Goal: Use online tool/utility: Use online tool/utility

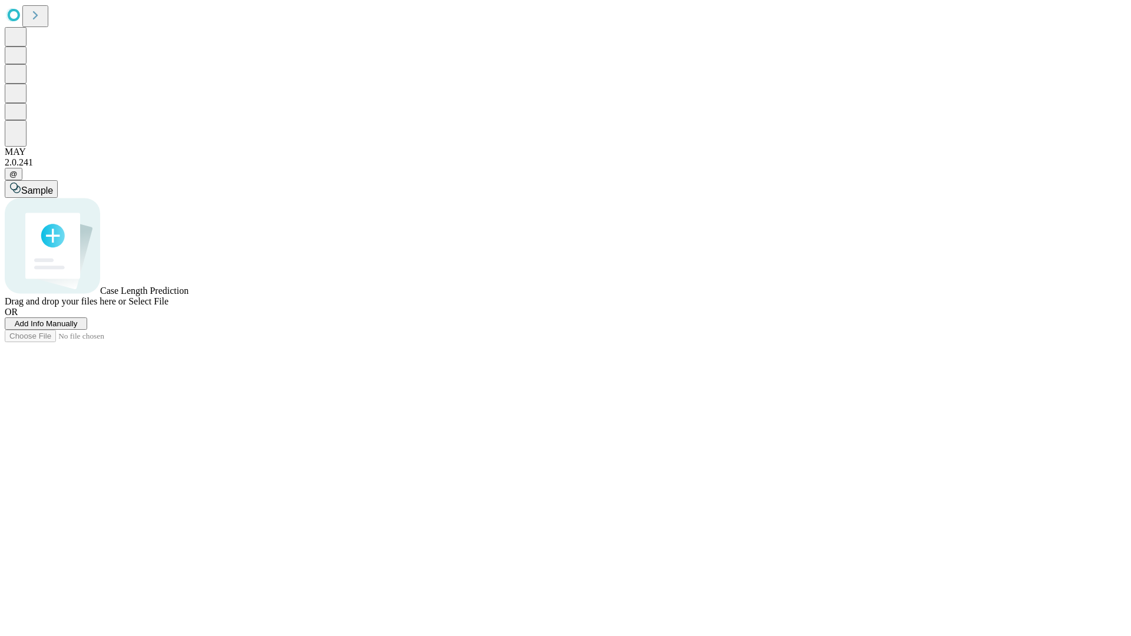
click at [78, 328] on span "Add Info Manually" at bounding box center [46, 323] width 63 height 9
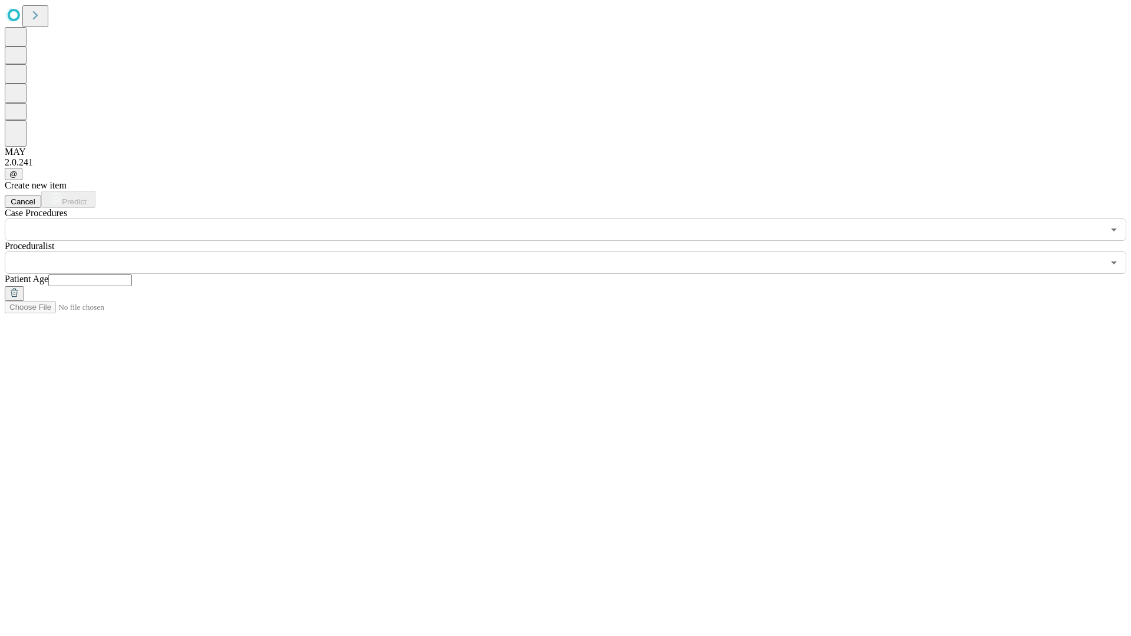
click at [132, 274] on input "text" at bounding box center [90, 280] width 84 height 12
type input "**"
click at [574, 252] on input "text" at bounding box center [554, 263] width 1099 height 22
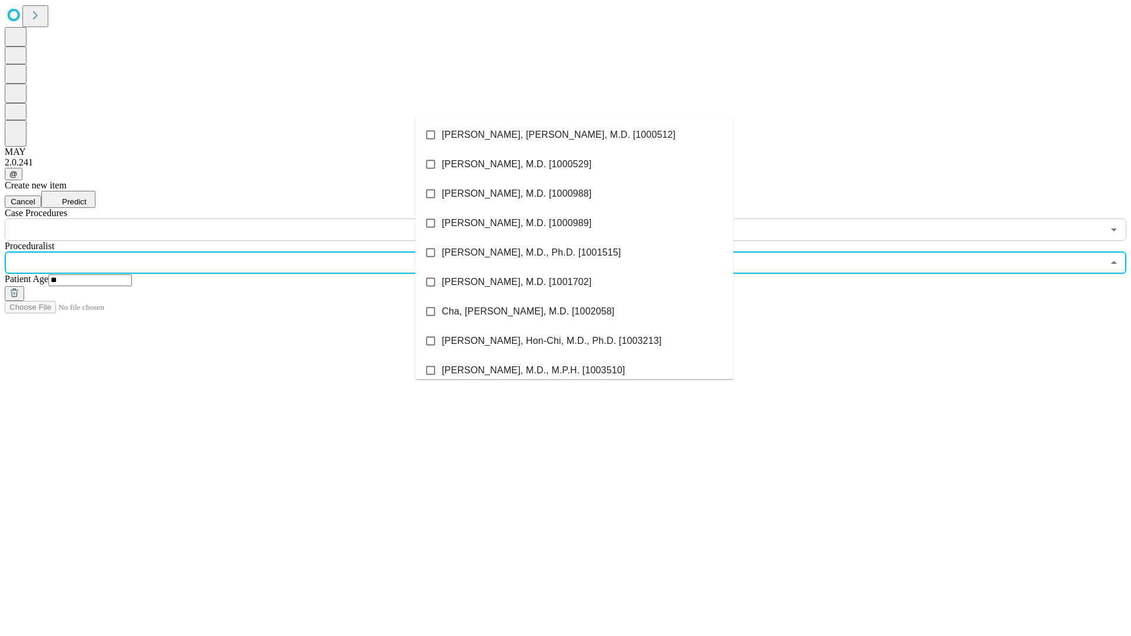
click at [574, 135] on li "[PERSON_NAME], [PERSON_NAME], M.D. [1000512]" at bounding box center [574, 134] width 318 height 29
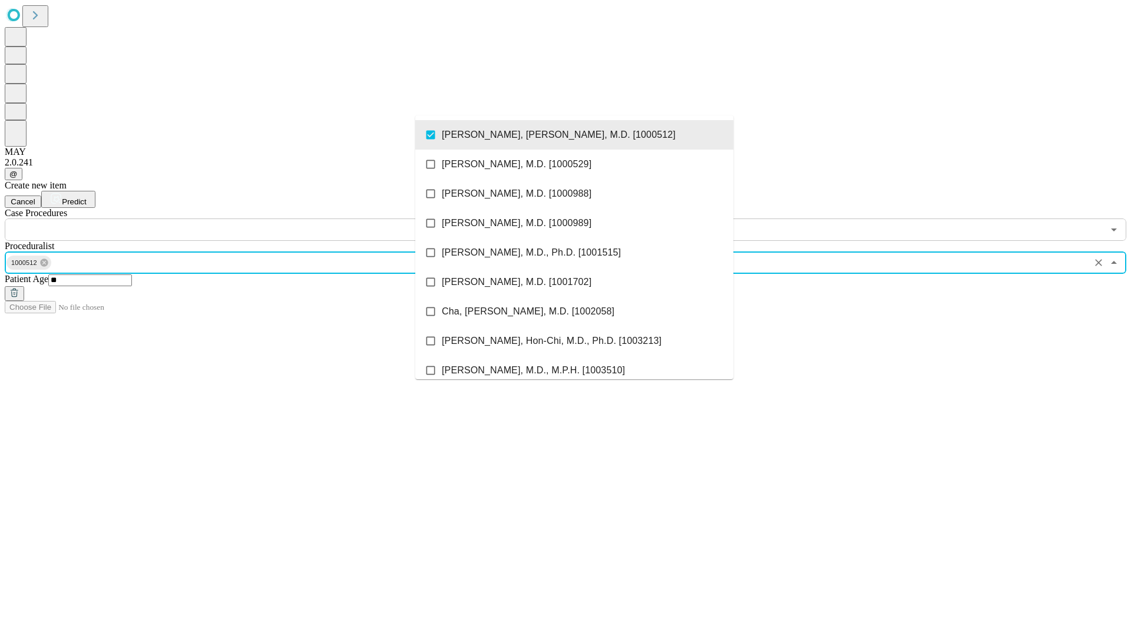
click at [247, 219] on input "text" at bounding box center [554, 230] width 1099 height 22
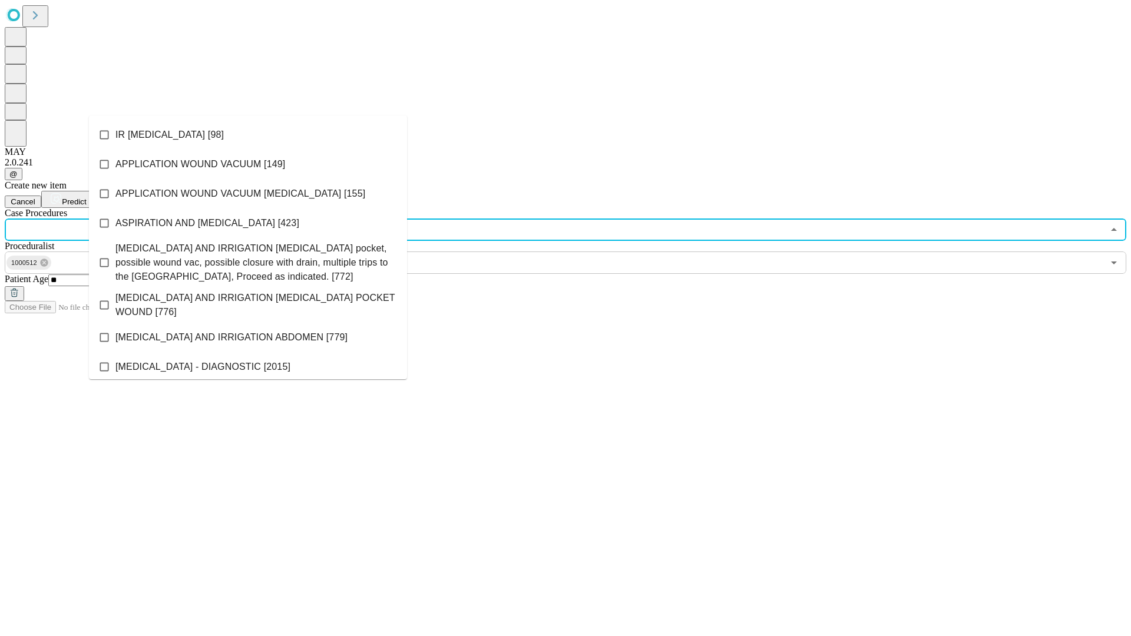
click at [248, 135] on li "IR [MEDICAL_DATA] [98]" at bounding box center [248, 134] width 318 height 29
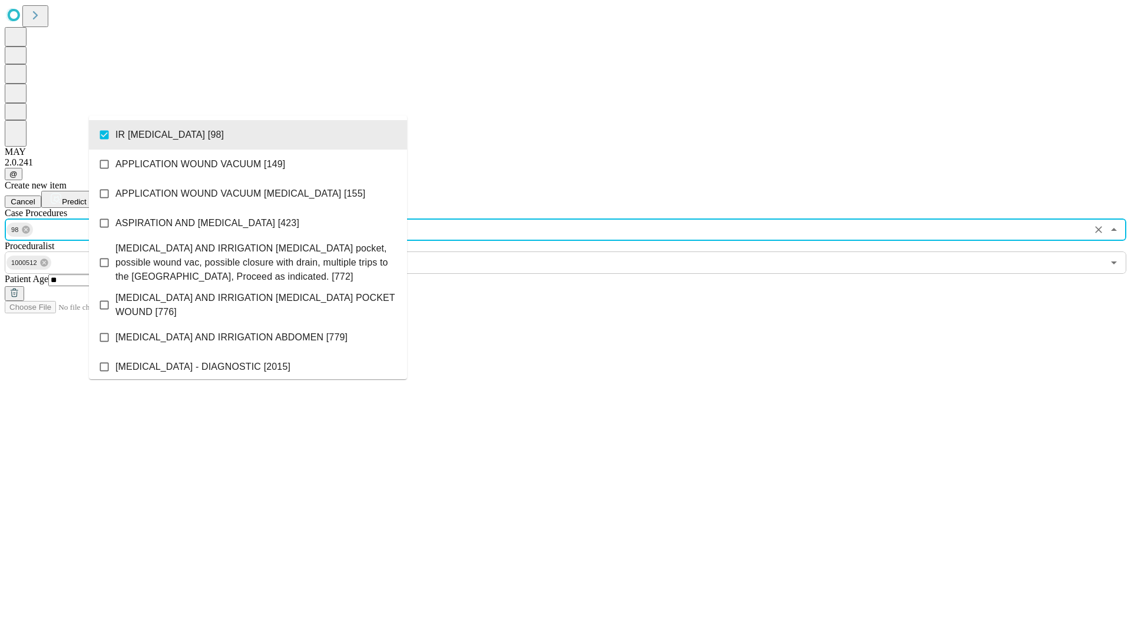
click at [86, 197] on span "Predict" at bounding box center [74, 201] width 24 height 9
